Goal: Information Seeking & Learning: Learn about a topic

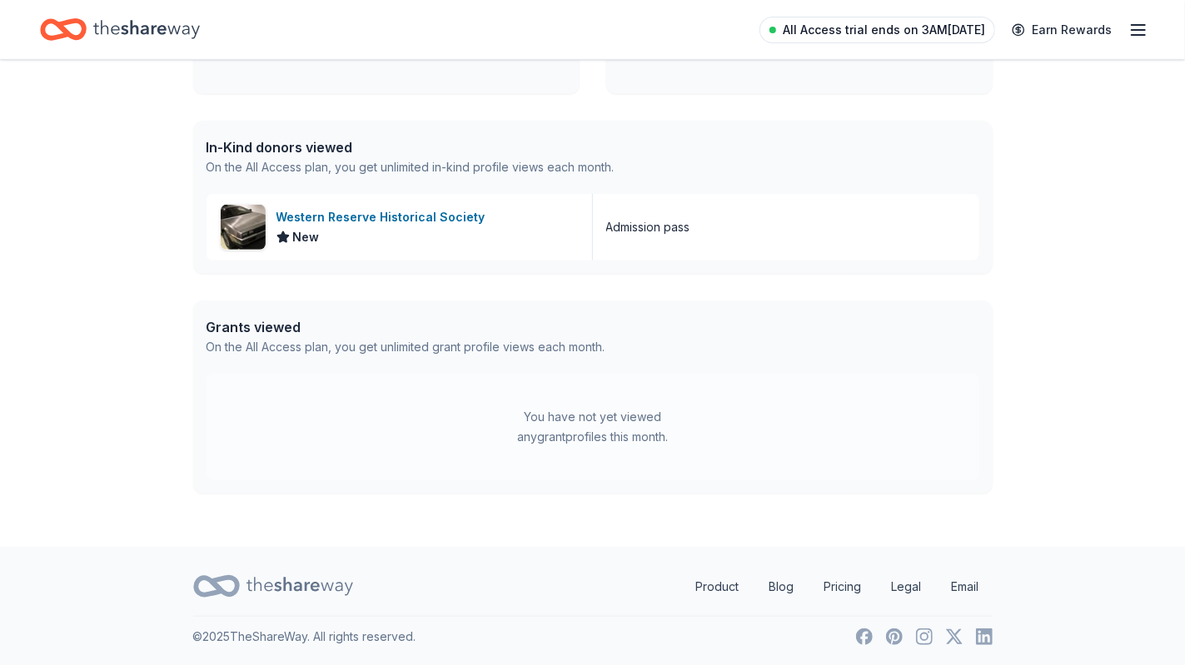
scroll to position [379, 0]
click at [916, 32] on span "All Access trial ends on 3AM[DATE]" at bounding box center [883, 30] width 202 height 20
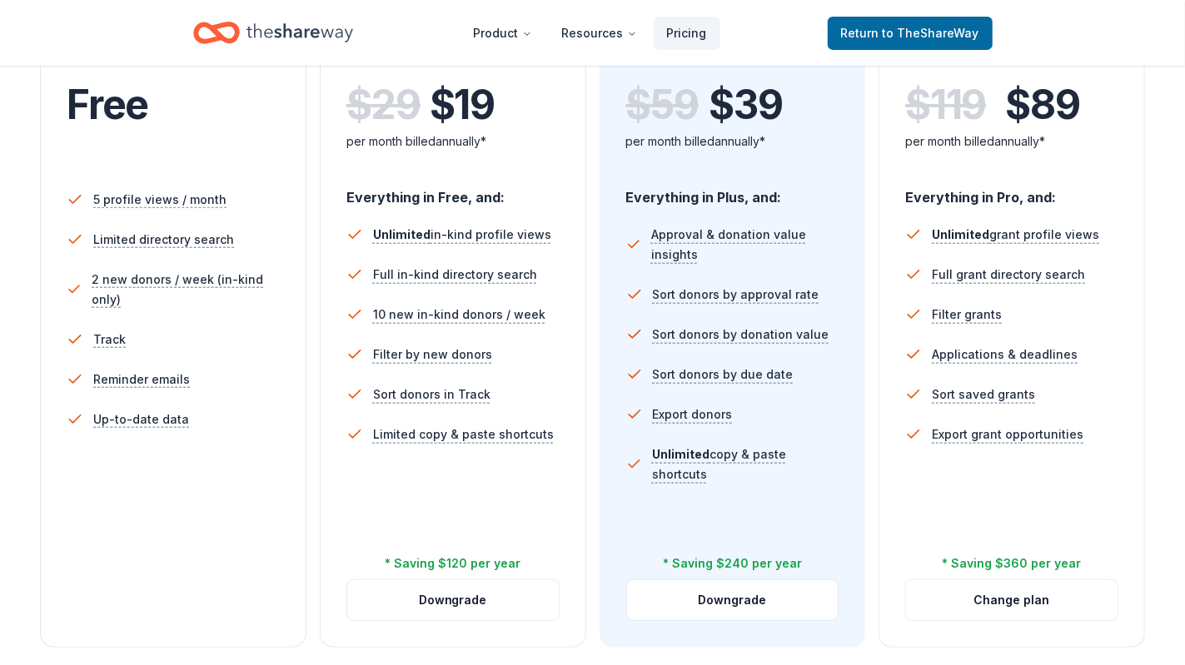
scroll to position [395, 0]
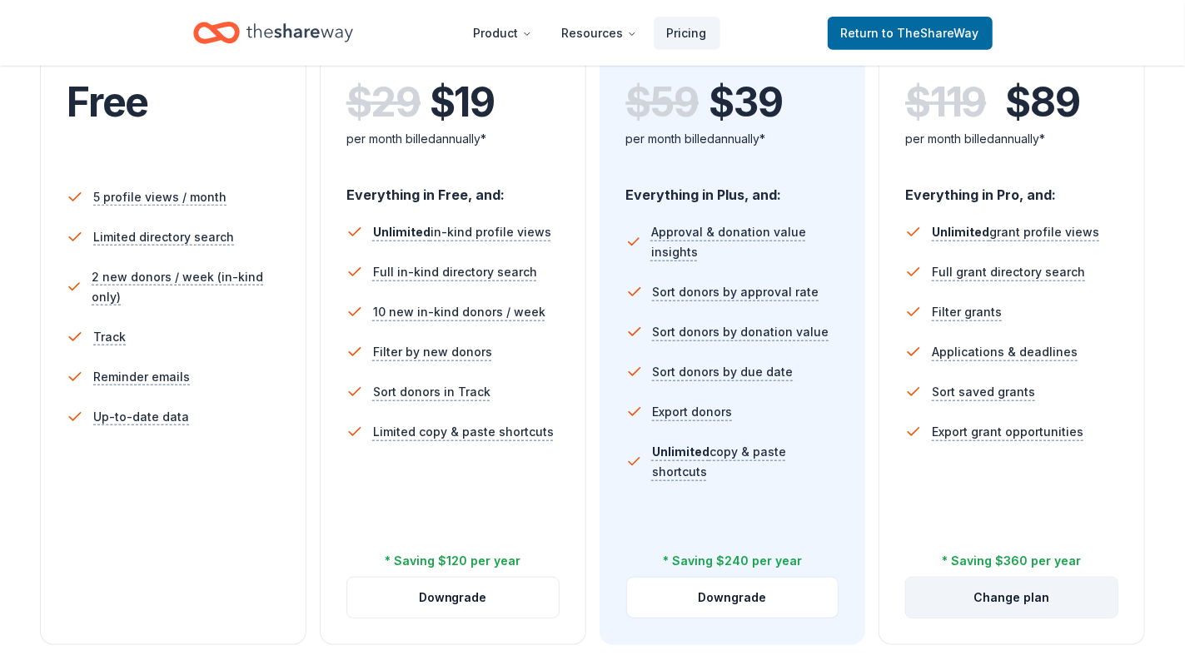
click at [1021, 599] on button "Change plan" at bounding box center [1011, 598] width 211 height 40
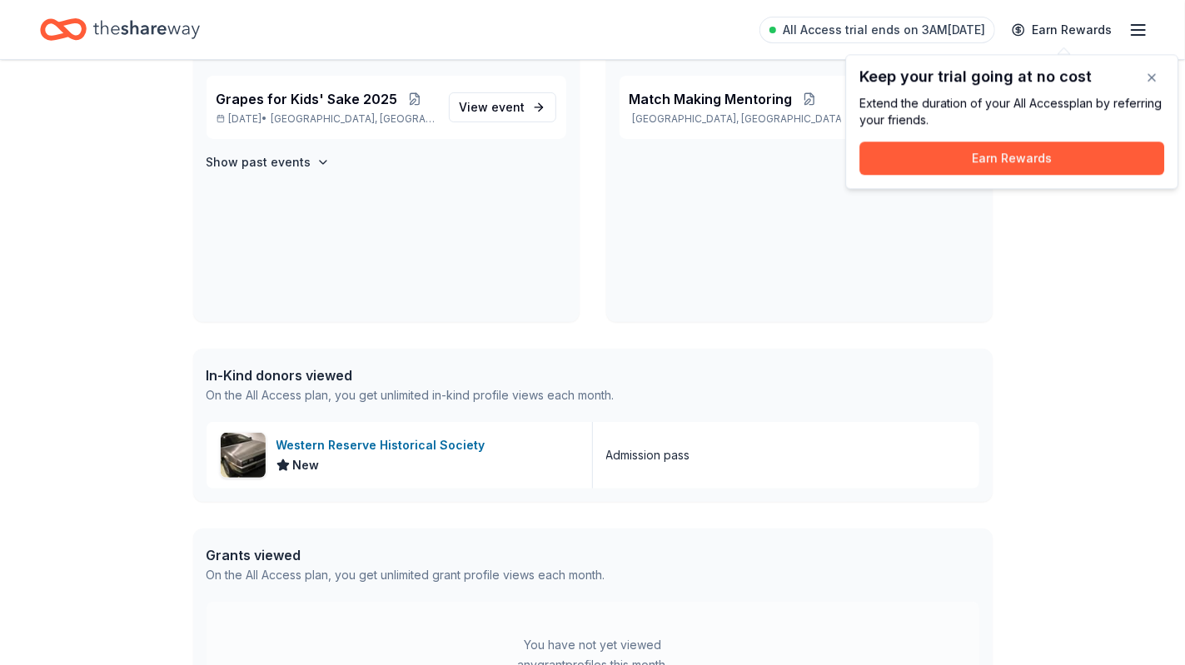
scroll to position [144, 0]
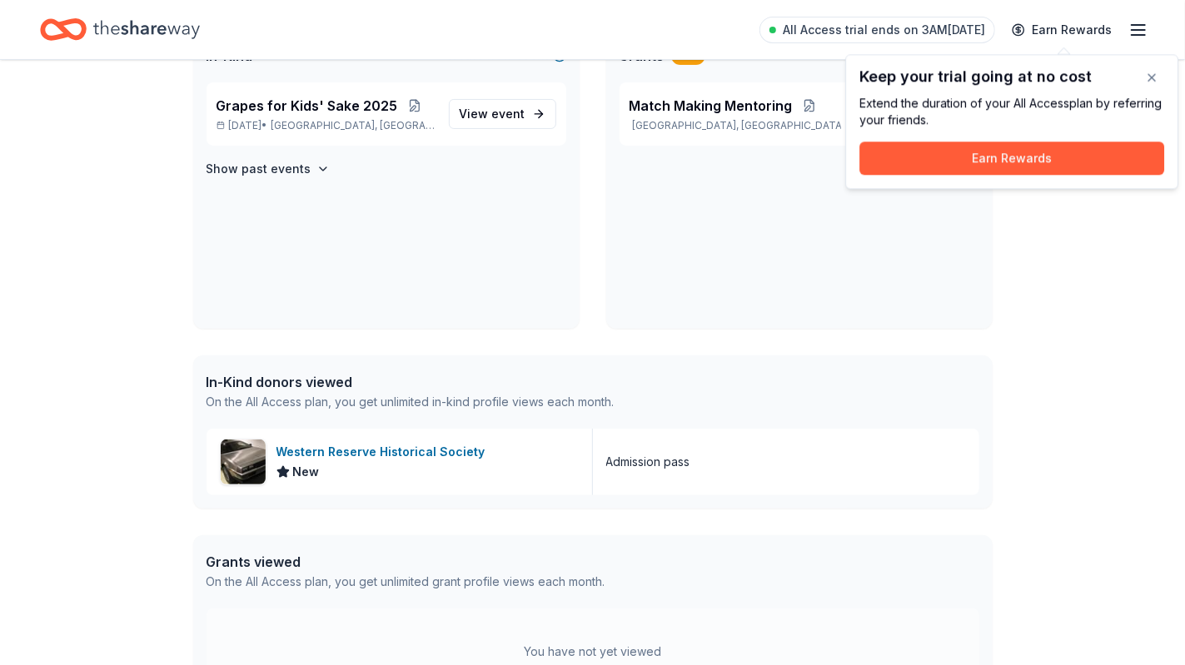
click at [178, 27] on icon "Home" at bounding box center [146, 29] width 107 height 34
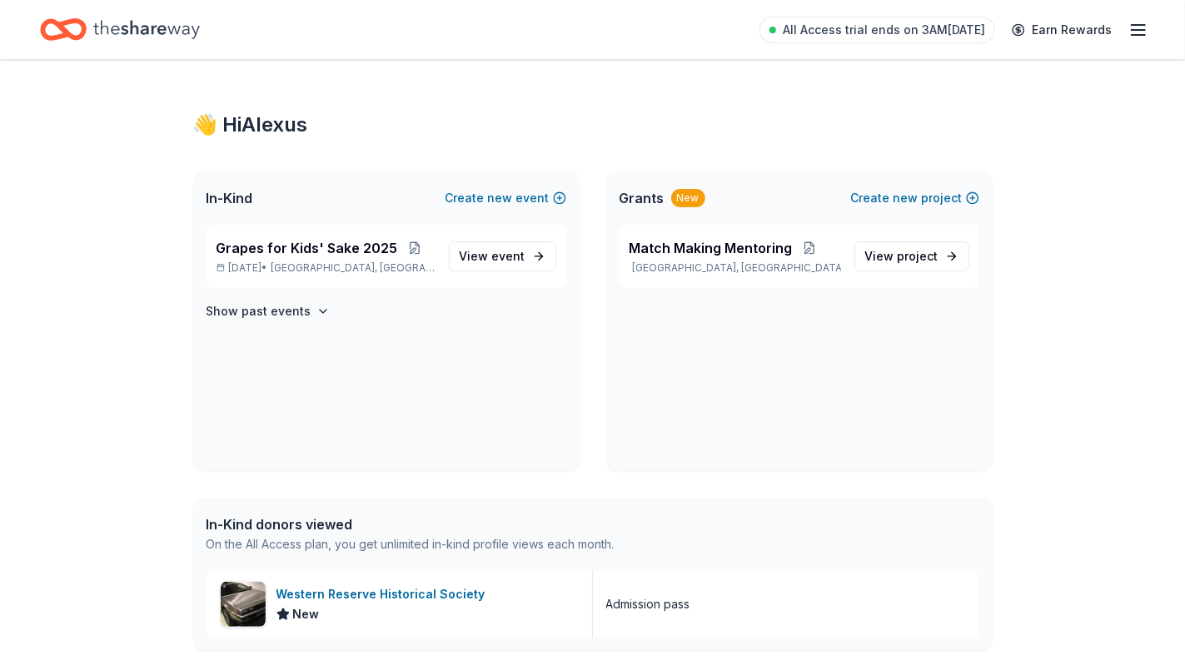
scroll to position [0, 0]
click at [508, 264] on span "event" at bounding box center [508, 258] width 33 height 14
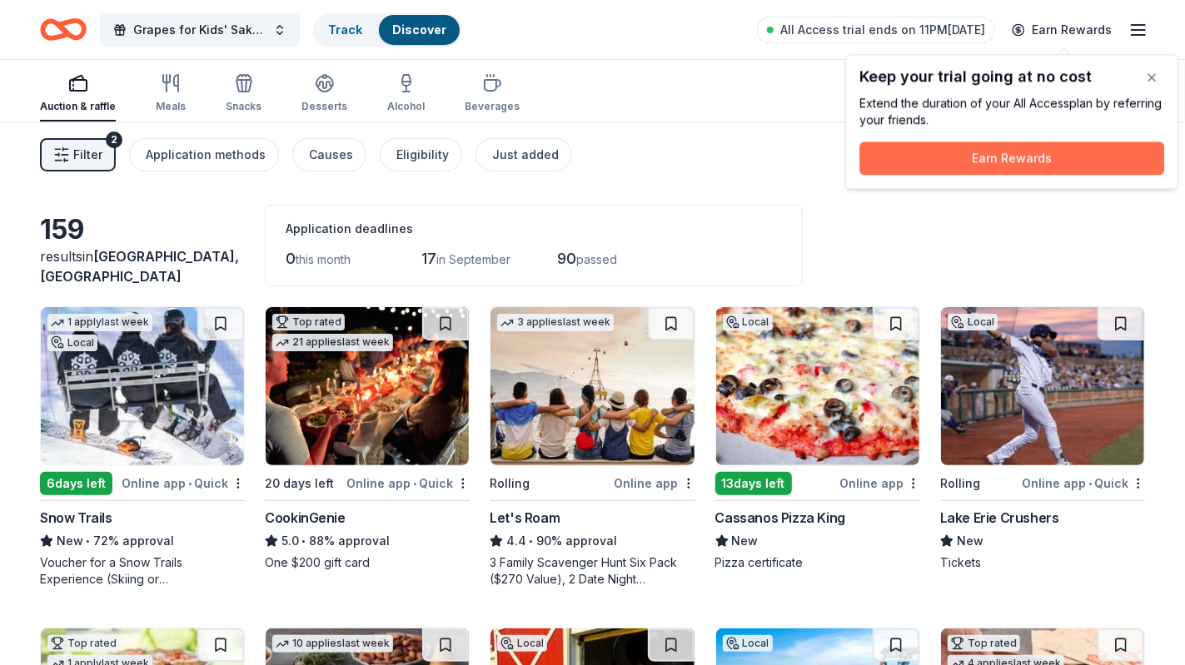
click at [967, 161] on button "Earn Rewards" at bounding box center [1011, 158] width 305 height 33
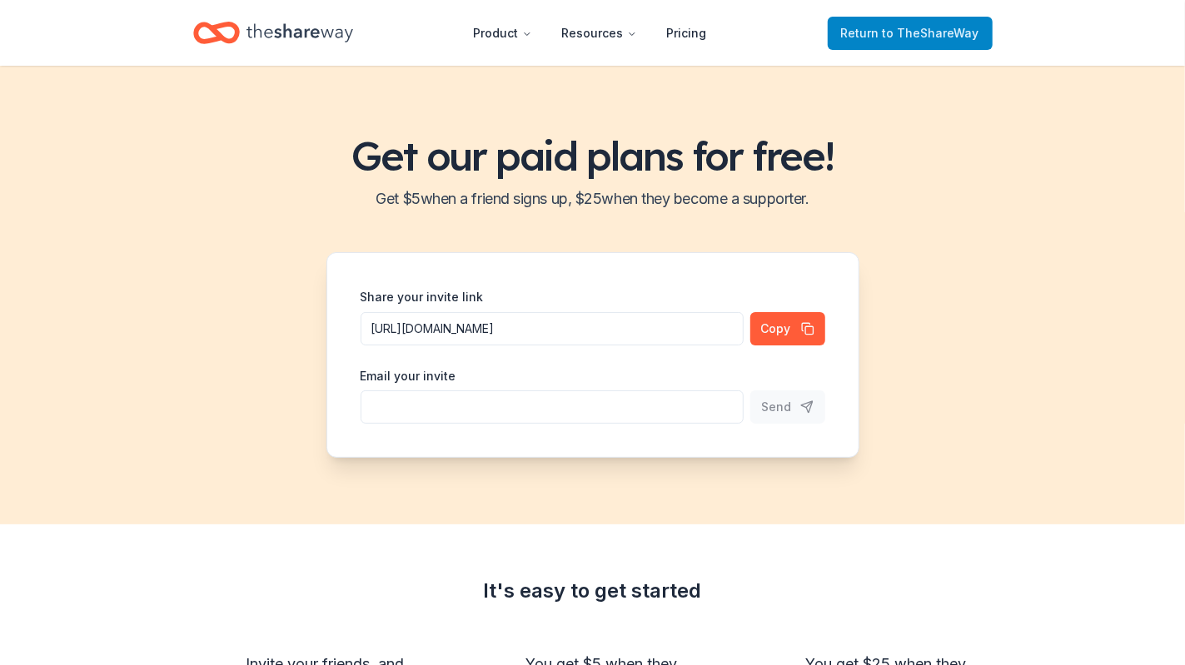
click at [966, 44] on link "Return to TheShareWay" at bounding box center [909, 33] width 165 height 33
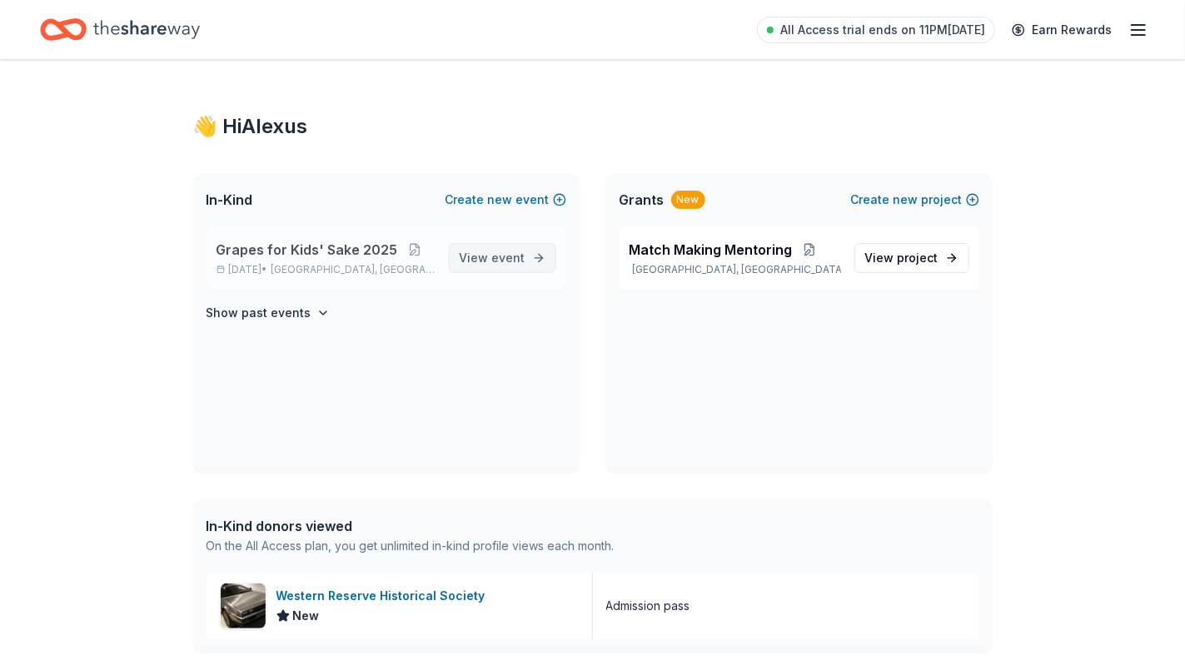
click at [505, 259] on span "event" at bounding box center [508, 258] width 33 height 14
